Goal: Task Accomplishment & Management: Use online tool/utility

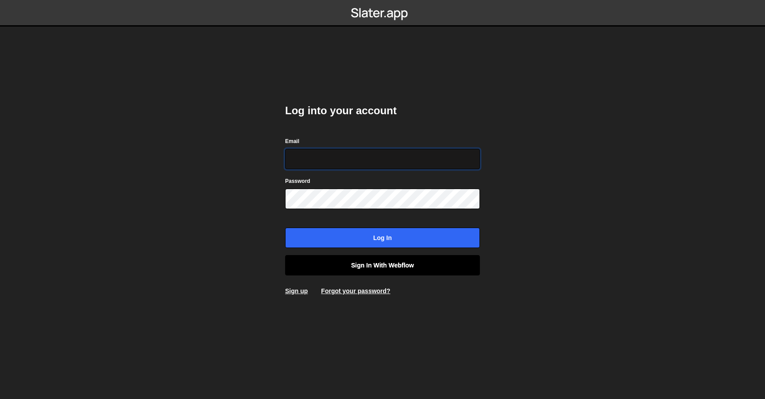
type input "contact@muratdesigns.com"
click at [399, 267] on link "Sign in with Webflow" at bounding box center [382, 265] width 195 height 20
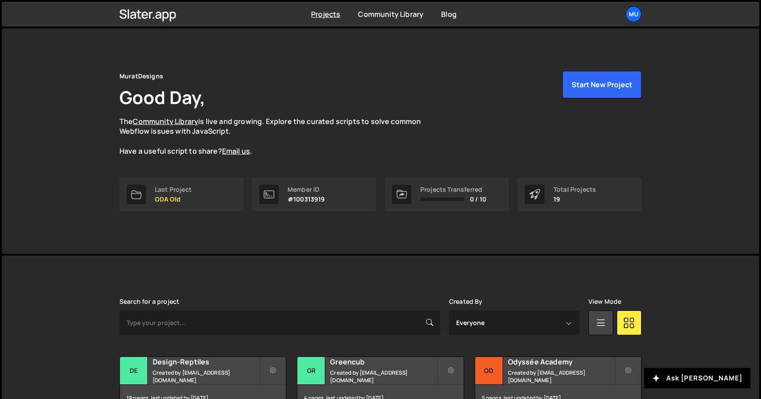
scroll to position [281, 0]
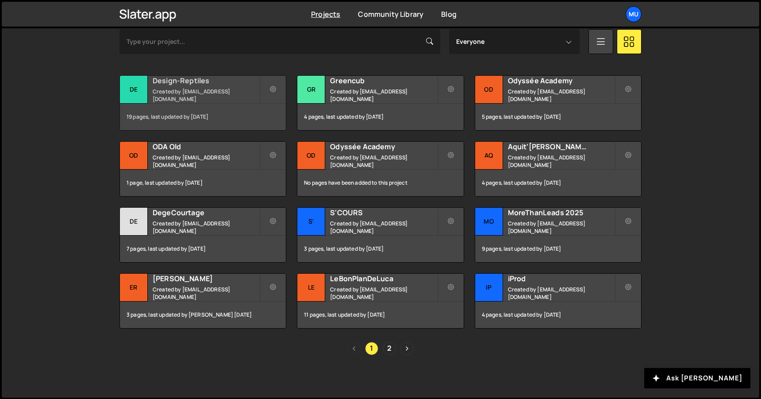
click at [195, 94] on small "Created by [EMAIL_ADDRESS][DOMAIN_NAME]" at bounding box center [206, 95] width 107 height 15
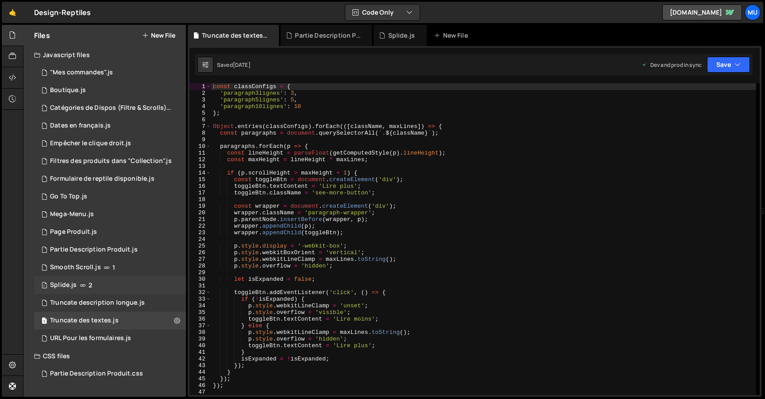
click at [89, 288] on span "2" at bounding box center [91, 285] width 4 height 7
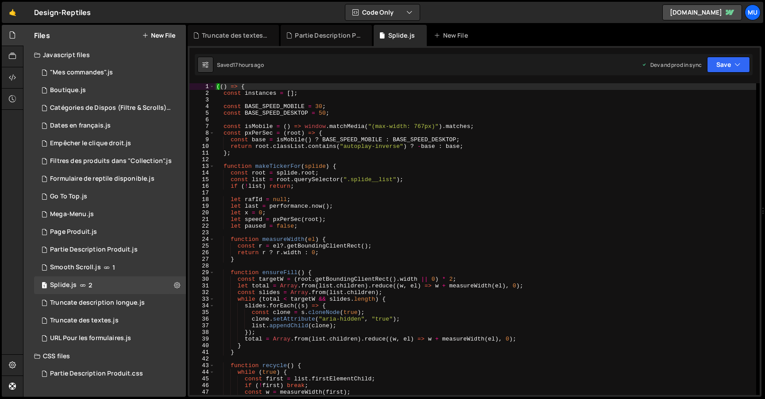
type textarea "const list = root.querySelector(".splide__list");"
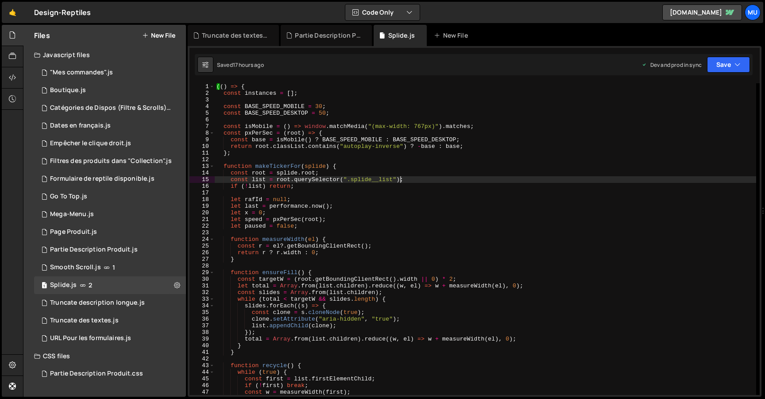
click at [400, 178] on div "(( ) => { const instances = [ ] ; const BASE_SPEED_MOBILE = 30 ; const BASE_SPE…" at bounding box center [485, 245] width 541 height 325
click at [19, 14] on link "🤙" at bounding box center [13, 12] width 22 height 21
drag, startPoint x: 358, startPoint y: 158, endPoint x: 352, endPoint y: 170, distance: 13.5
click at [358, 158] on div "(( ) => { const instances = [ ] ; const BASE_SPEED_MOBILE = 30 ; const BASE_SPE…" at bounding box center [485, 245] width 541 height 325
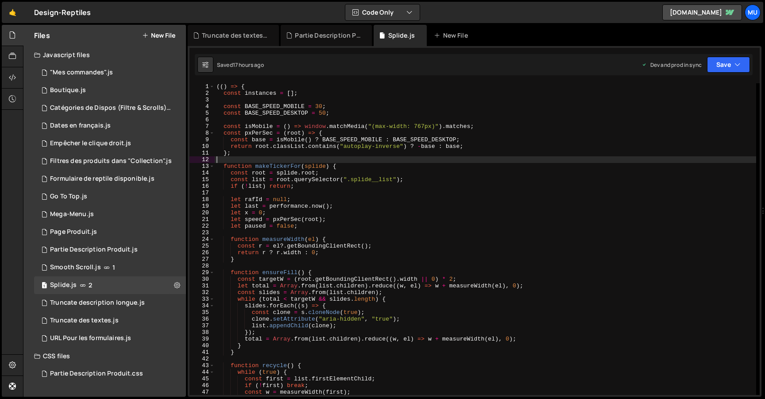
click at [348, 178] on div "(( ) => { const instances = [ ] ; const BASE_SPEED_MOBILE = 30 ; const BASE_SPE…" at bounding box center [485, 245] width 541 height 325
type textarea "const list = root.querySelector(".splide__list");"
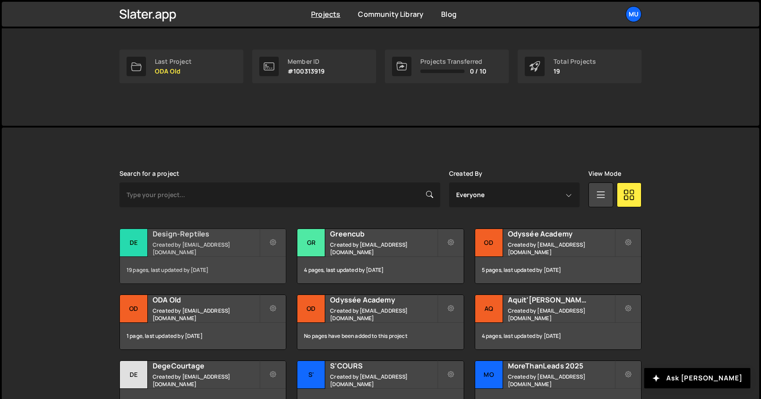
scroll to position [174, 0]
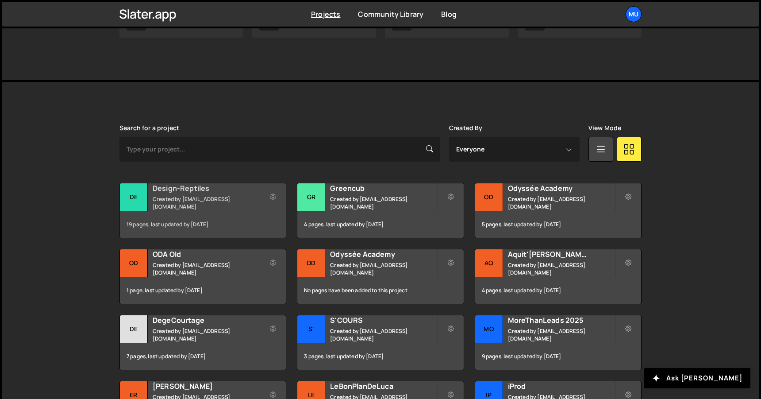
click at [185, 192] on h2 "Design-Reptiles" at bounding box center [206, 188] width 107 height 10
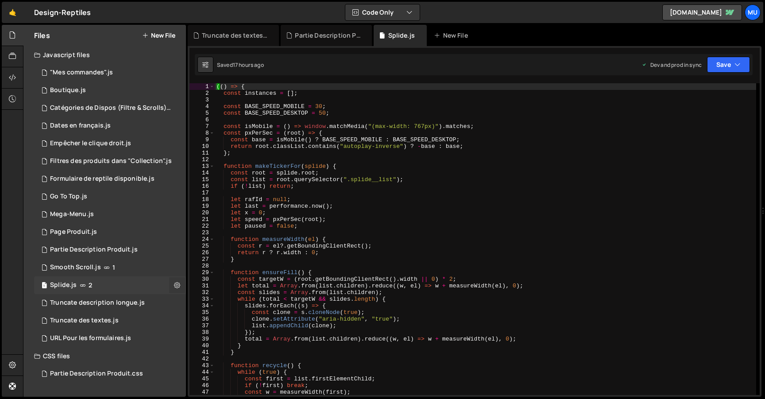
click at [176, 285] on icon at bounding box center [177, 285] width 6 height 8
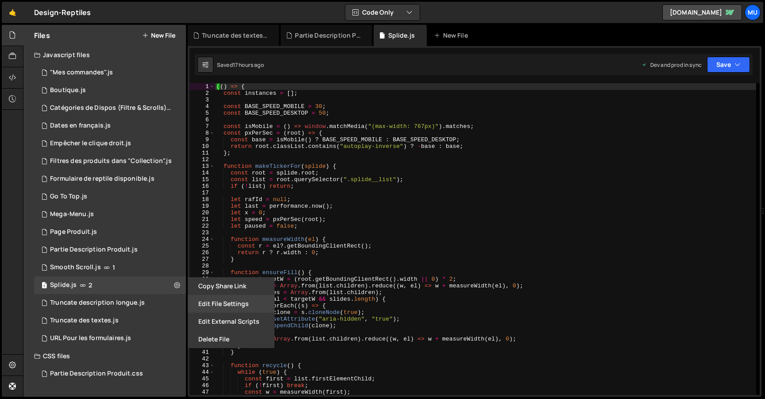
click at [216, 309] on button "Edit File Settings" at bounding box center [231, 304] width 87 height 18
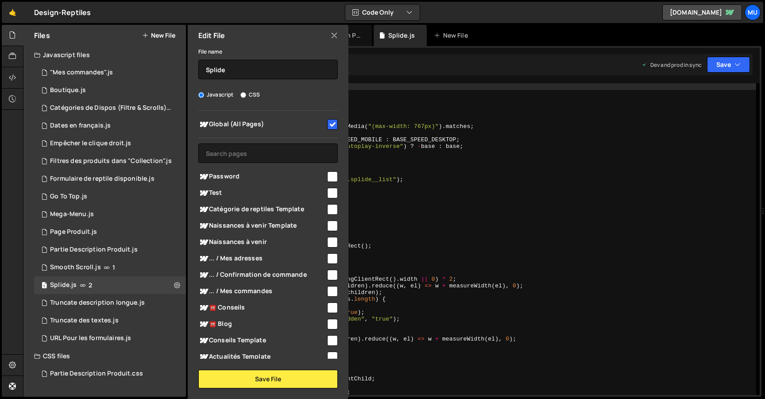
click at [327, 120] on input "checkbox" at bounding box center [332, 124] width 11 height 11
checkbox input "false"
click at [271, 376] on button "Save File" at bounding box center [267, 379] width 139 height 19
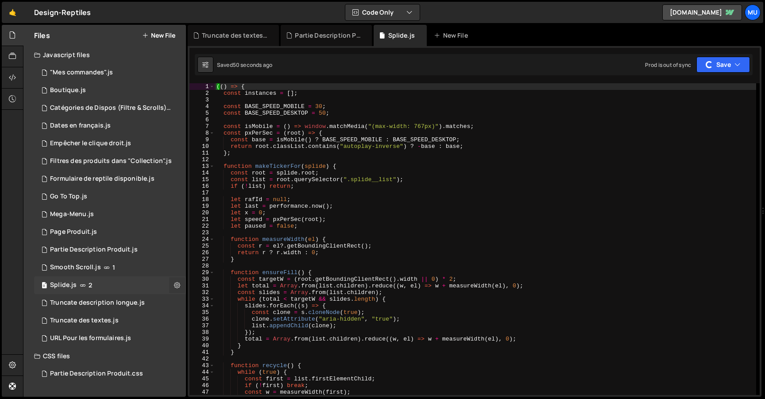
click at [174, 284] on icon at bounding box center [177, 285] width 6 height 8
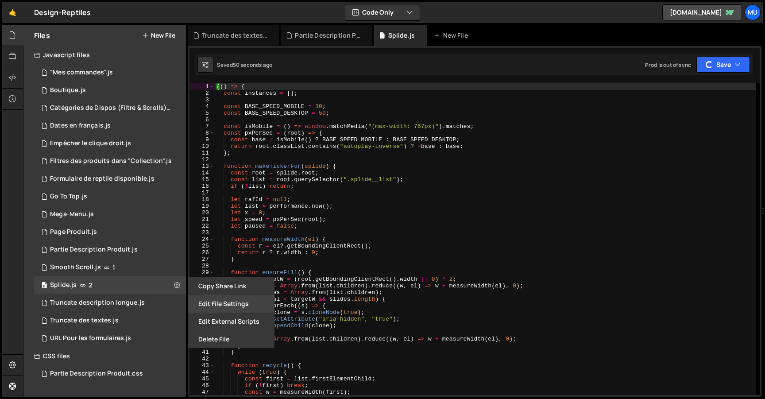
click at [215, 303] on button "Edit File Settings" at bounding box center [231, 304] width 87 height 18
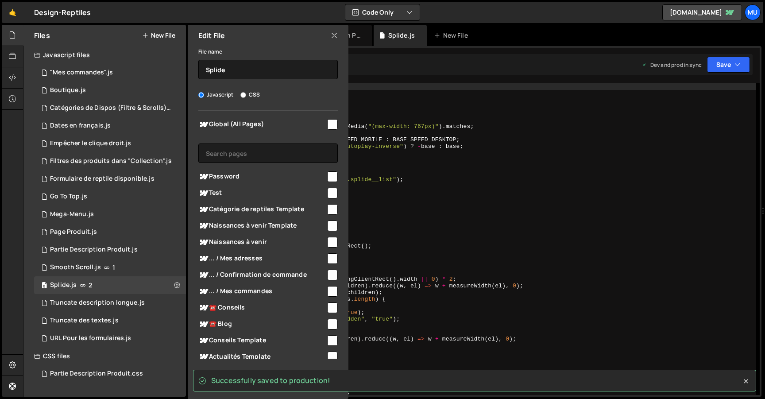
click at [334, 35] on icon at bounding box center [334, 36] width 7 height 10
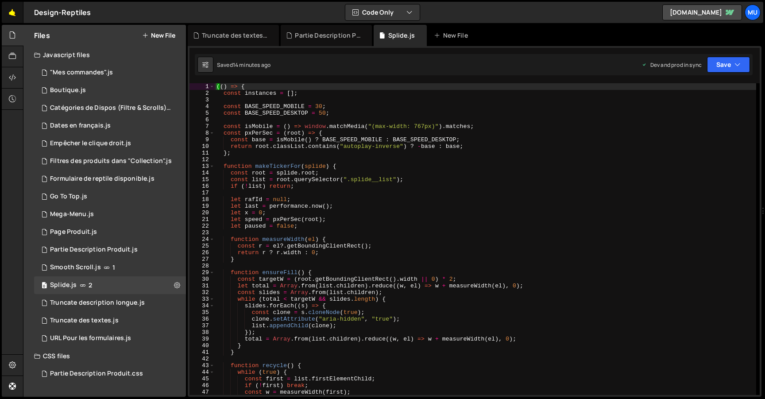
click at [4, 18] on link "🤙" at bounding box center [13, 12] width 22 height 21
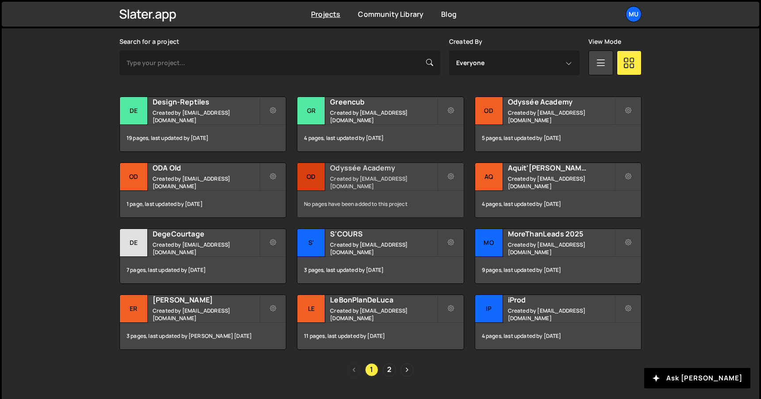
scroll to position [281, 0]
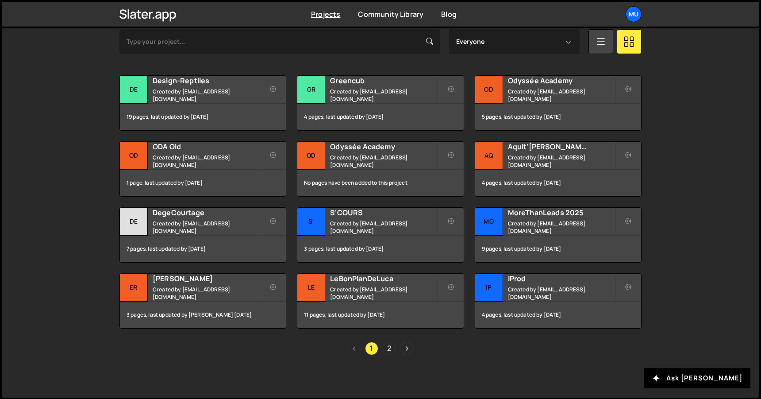
click at [396, 359] on div "[PERSON_NAME] is designed for desktop use. Please use a larger screen to access…" at bounding box center [380, 185] width 549 height 423
click at [391, 351] on link "2" at bounding box center [389, 348] width 13 height 13
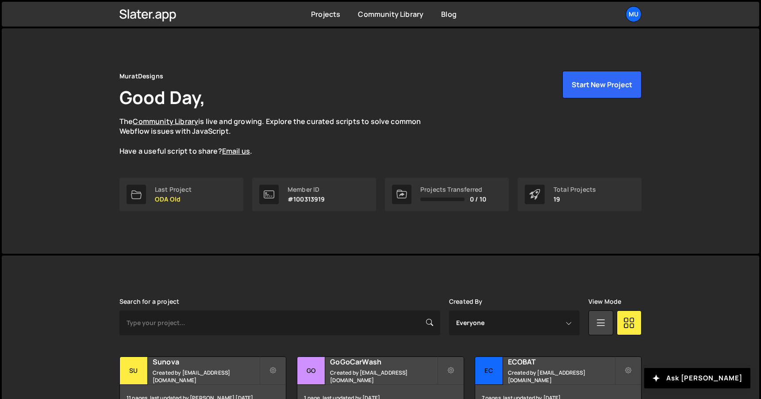
scroll to position [215, 0]
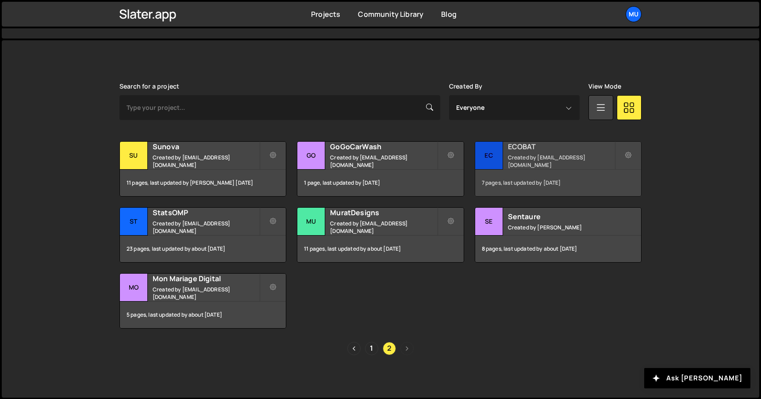
click at [527, 164] on small "Created by muratdesigns1@gmail.com" at bounding box center [561, 161] width 107 height 15
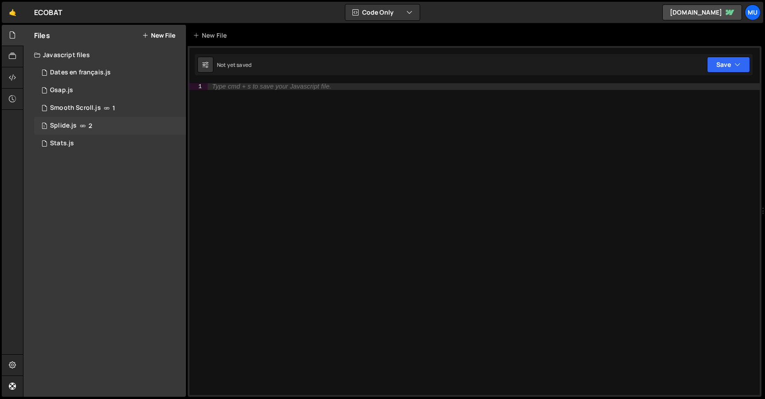
click at [84, 124] on icon at bounding box center [83, 125] width 6 height 7
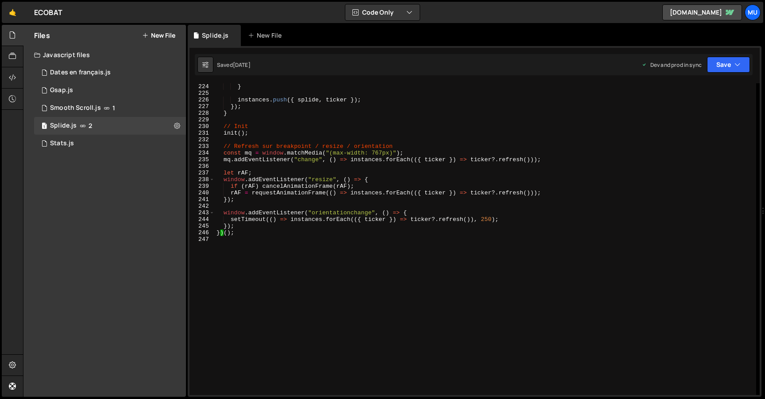
scroll to position [1481, 0]
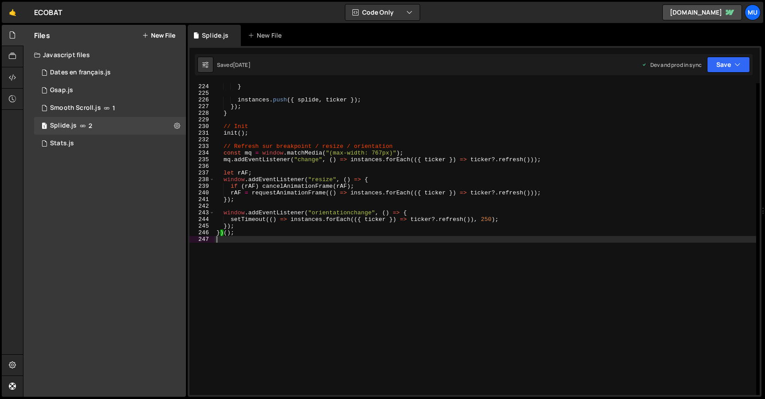
click at [369, 302] on div "} instances . push ({ splide , ticker }) ; }) ; } // Init init ( ) ; // Refresh…" at bounding box center [485, 245] width 541 height 325
click at [180, 121] on button at bounding box center [177, 126] width 16 height 16
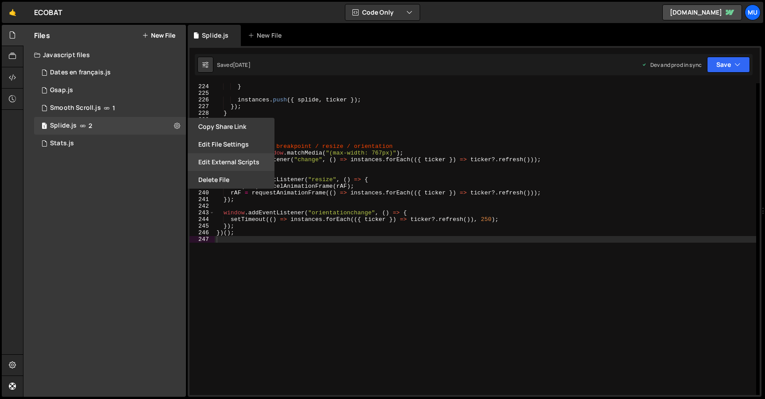
click at [227, 158] on button "Edit External Scripts" at bounding box center [231, 162] width 87 height 18
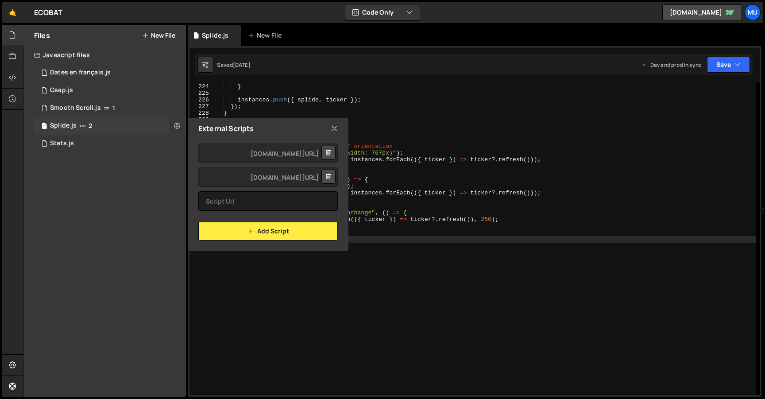
click at [177, 124] on icon at bounding box center [177, 125] width 6 height 8
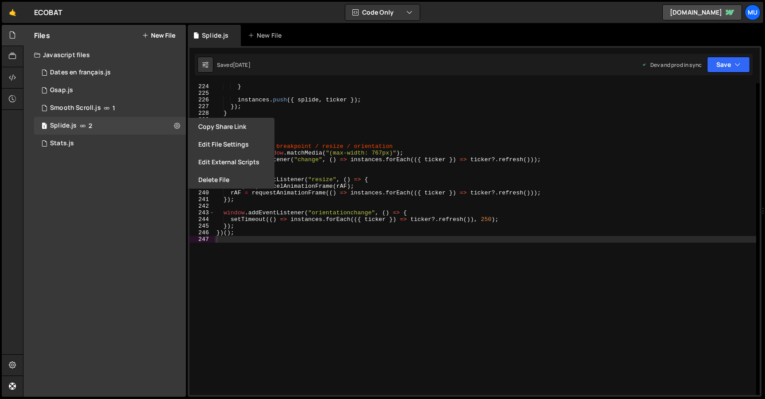
click at [218, 143] on button "Edit File Settings" at bounding box center [231, 144] width 87 height 18
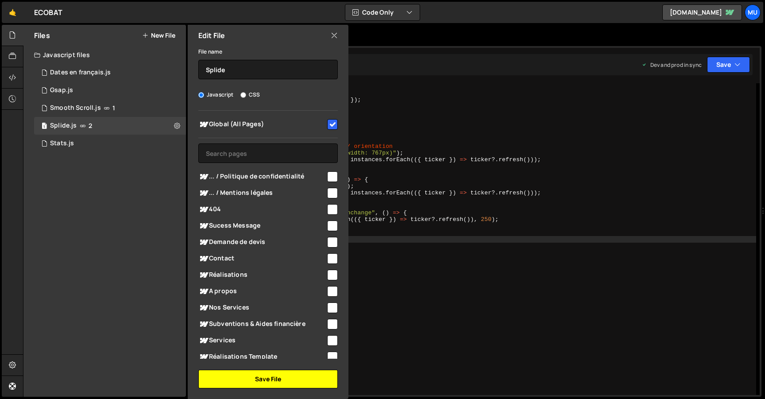
click at [279, 374] on button "Save File" at bounding box center [267, 379] width 139 height 19
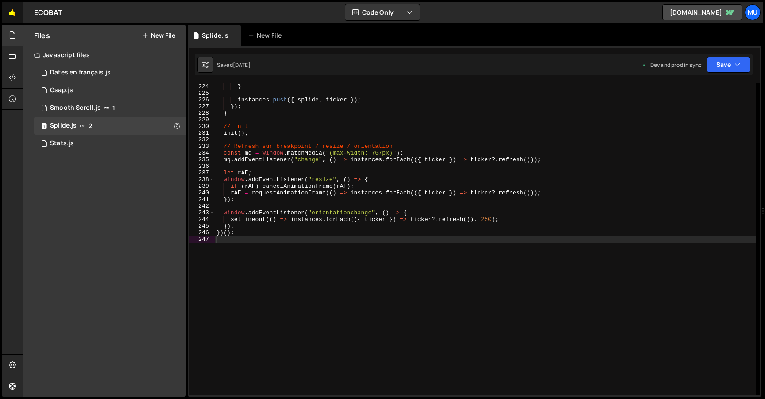
click at [20, 12] on link "🤙" at bounding box center [13, 12] width 22 height 21
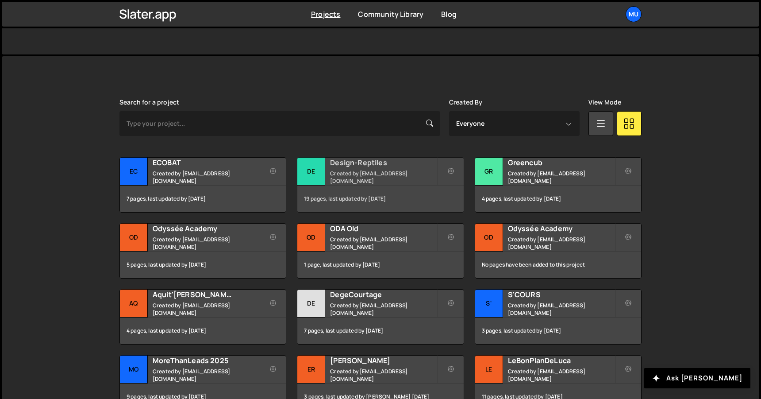
scroll to position [216, 0]
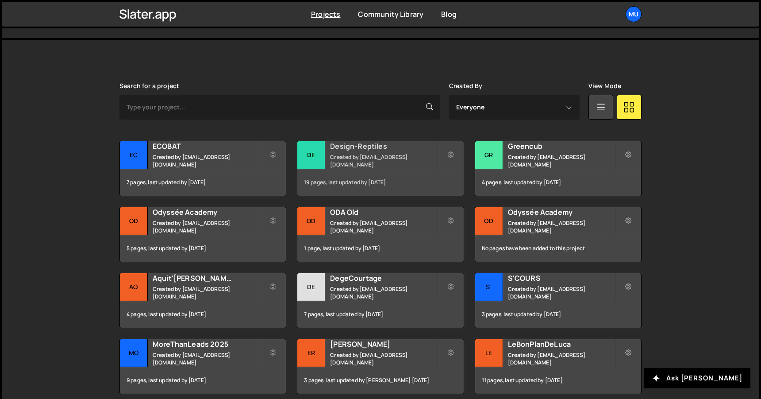
click at [376, 151] on h2 "Design-Reptiles" at bounding box center [383, 146] width 107 height 10
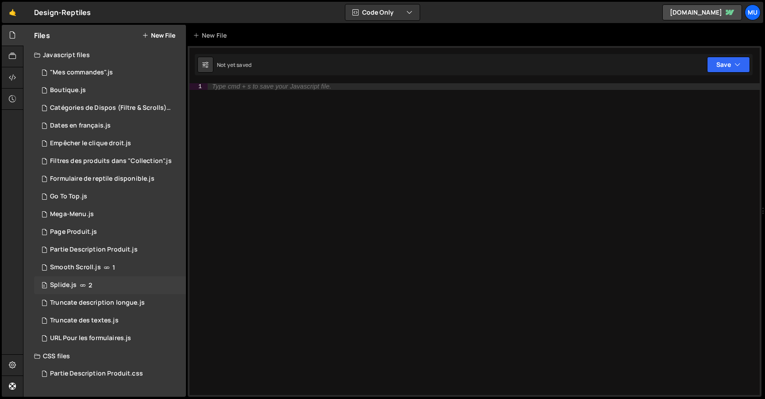
click at [174, 283] on div "0 Splide.js 2" at bounding box center [110, 285] width 152 height 18
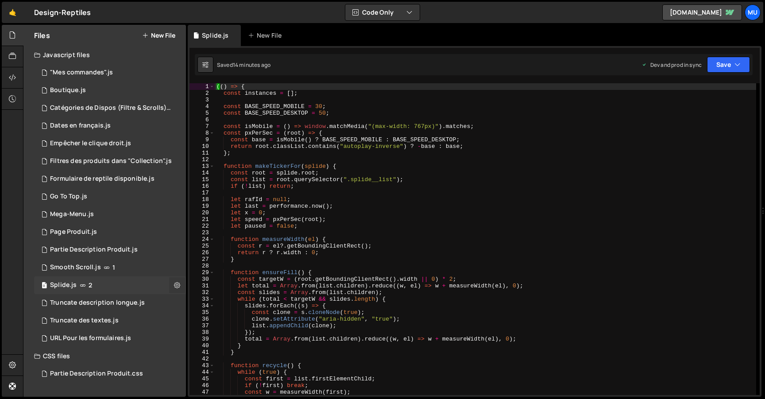
click at [176, 285] on icon at bounding box center [177, 285] width 6 height 8
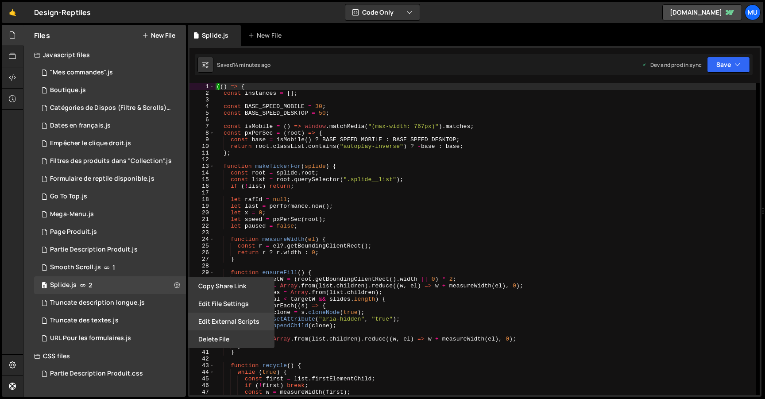
click at [213, 317] on button "Edit External Scripts" at bounding box center [231, 322] width 87 height 18
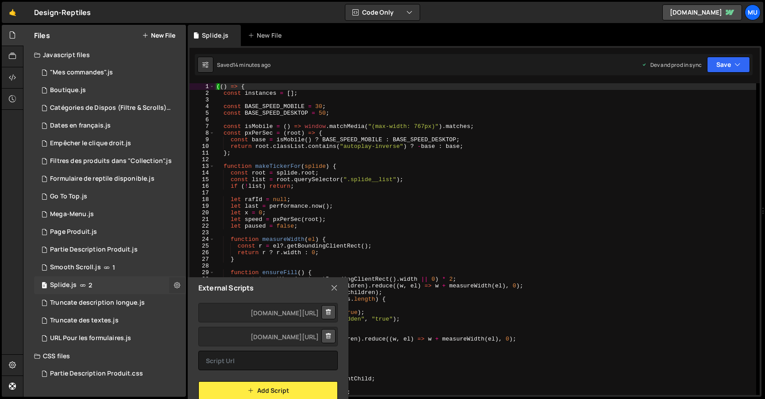
click at [175, 283] on icon at bounding box center [177, 285] width 6 height 8
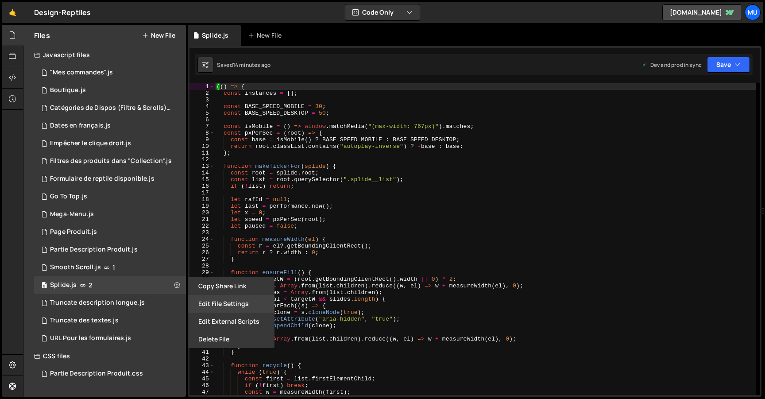
click at [201, 305] on button "Edit File Settings" at bounding box center [231, 304] width 87 height 18
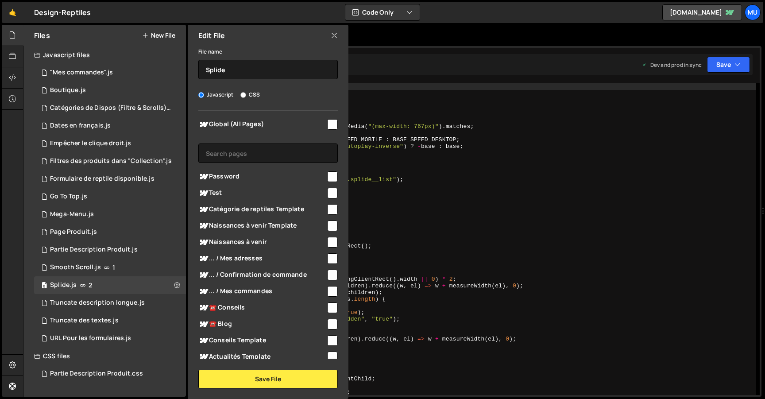
click at [331, 123] on input "checkbox" at bounding box center [332, 124] width 11 height 11
checkbox input "true"
click at [272, 384] on button "Save File" at bounding box center [267, 379] width 139 height 19
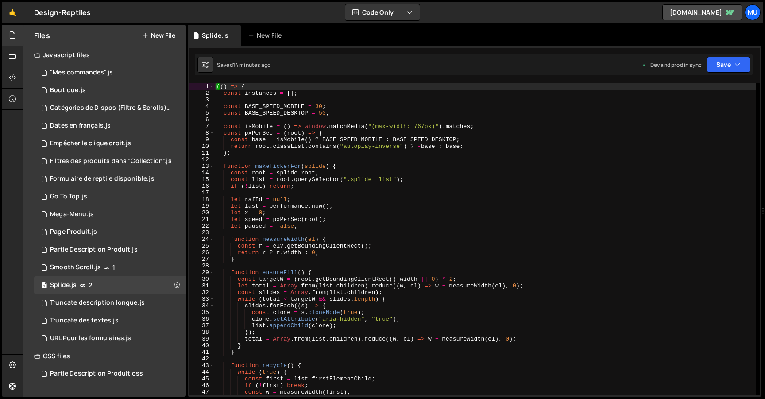
click at [502, 203] on div "(( ) => { const instances = [ ] ; const BASE_SPEED_MOBILE = 30 ; const BASE_SPE…" at bounding box center [485, 245] width 541 height 325
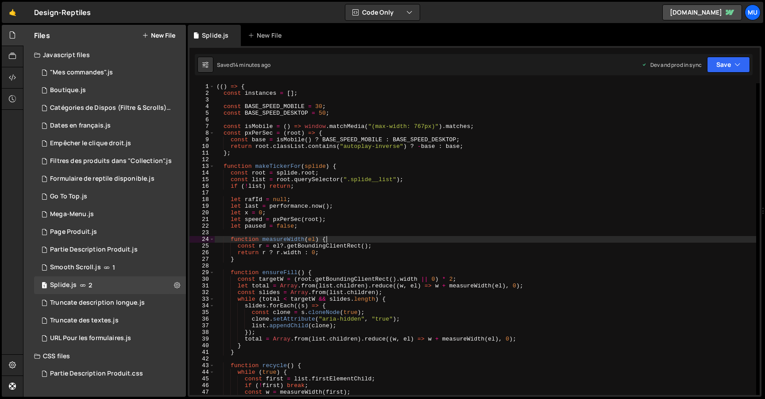
click at [441, 241] on div "(( ) => { const instances = [ ] ; const BASE_SPEED_MOBILE = 30 ; const BASE_SPE…" at bounding box center [485, 245] width 541 height 325
type textarea "function measureWidth(el) {"
